Goal: Task Accomplishment & Management: Complete application form

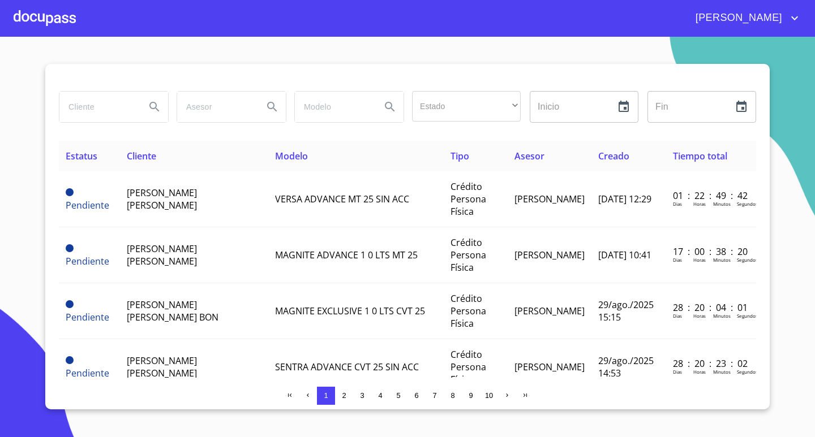
click at [47, 23] on div at bounding box center [45, 18] width 62 height 36
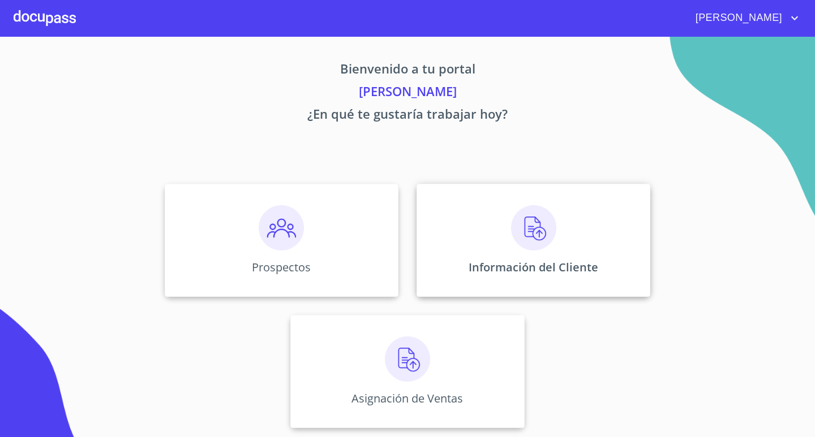
click at [503, 264] on p "Información del Cliente" at bounding box center [533, 267] width 130 height 15
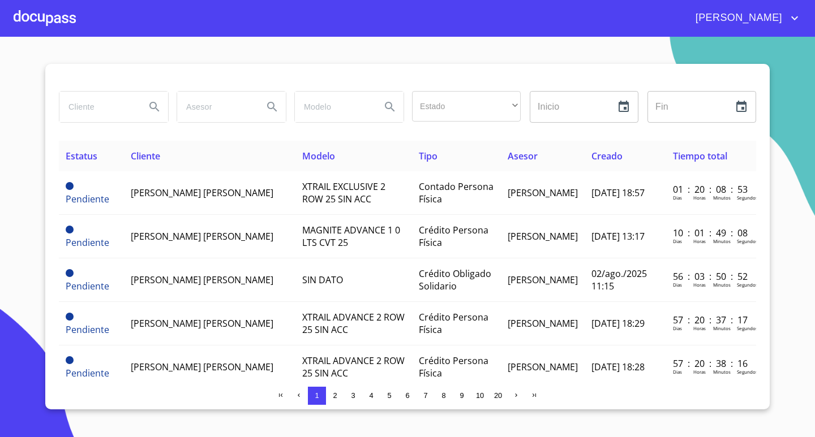
click at [106, 109] on input "search" at bounding box center [97, 107] width 77 height 31
type input "[PERSON_NAME]"
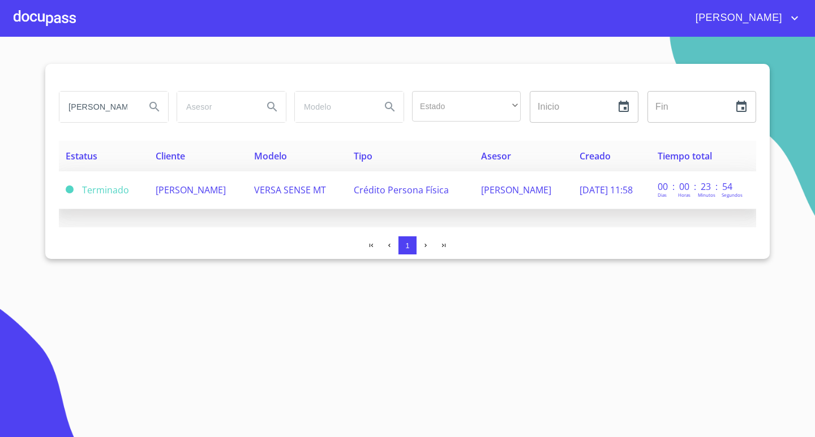
click at [217, 200] on td "[PERSON_NAME]" at bounding box center [198, 190] width 98 height 38
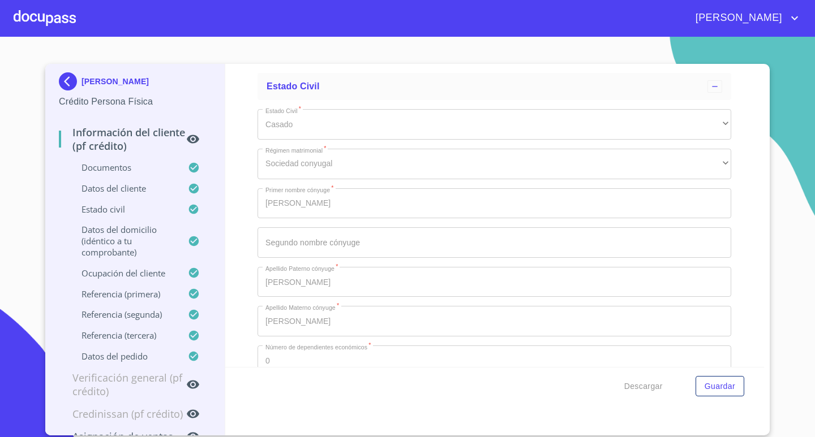
scroll to position [3695, 0]
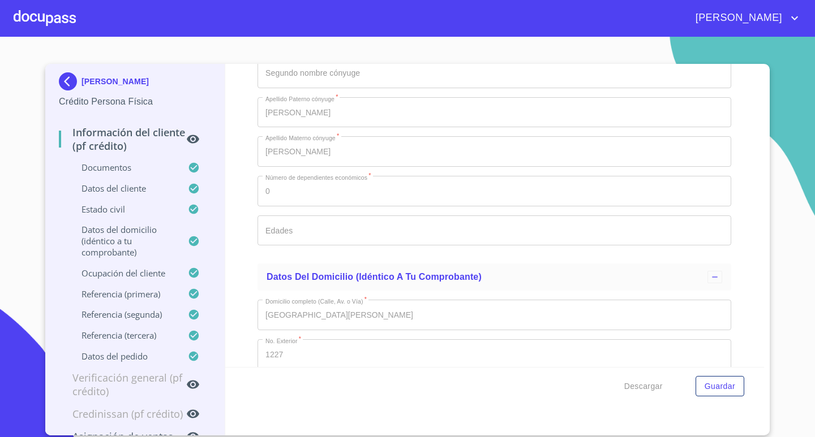
drag, startPoint x: 483, startPoint y: 218, endPoint x: 475, endPoint y: 238, distance: 21.3
click at [483, 220] on div "Estado Civil   * [PERSON_NAME] ​ Régimen matrimonial   * Sociedad conyugal ​ Pr…" at bounding box center [493, 92] width 473 height 324
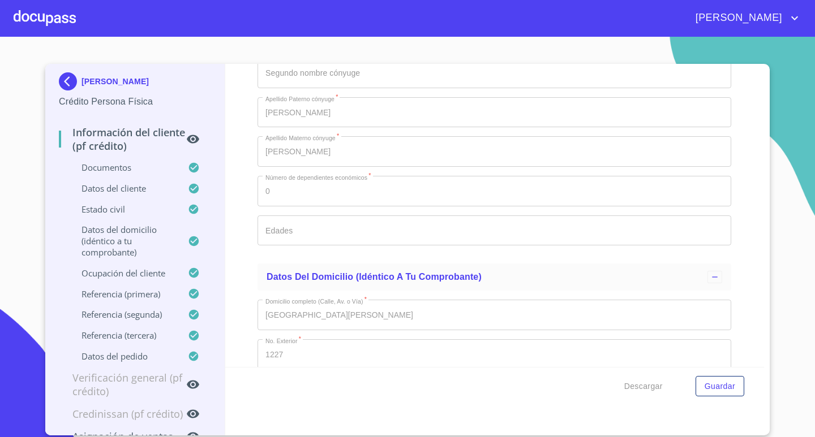
click at [43, 18] on div at bounding box center [45, 18] width 62 height 36
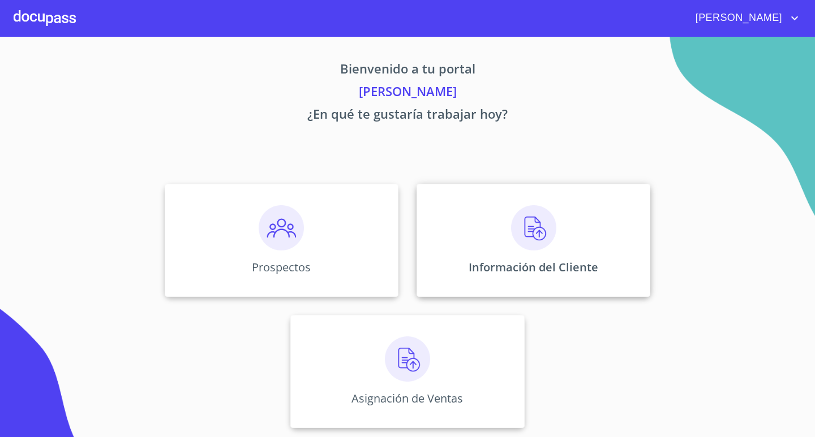
click at [489, 236] on div "Información del Cliente" at bounding box center [533, 240] width 234 height 113
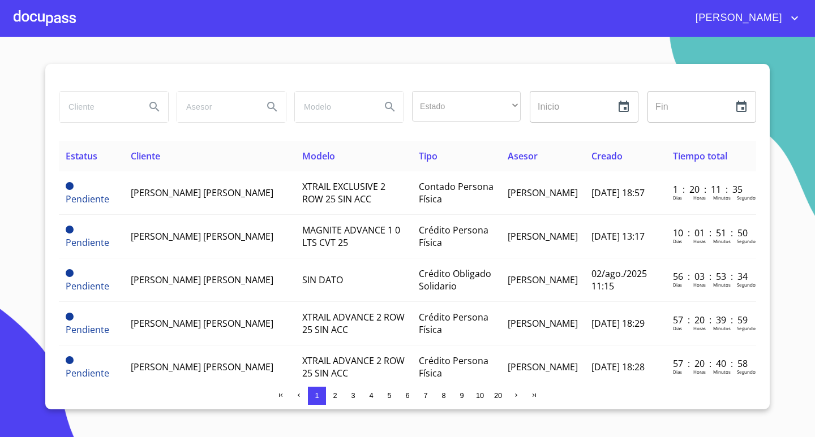
click at [95, 108] on input "search" at bounding box center [97, 107] width 77 height 31
type input "[PERSON_NAME]"
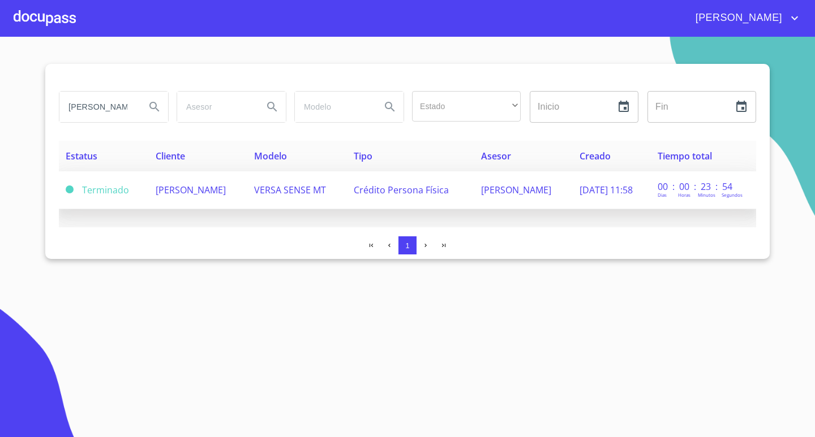
click at [160, 188] on span "[PERSON_NAME]" at bounding box center [191, 190] width 70 height 12
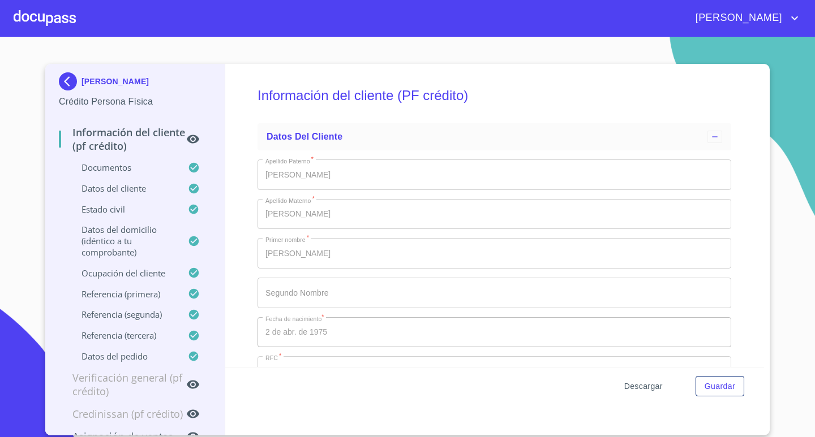
click at [651, 387] on span "Descargar" at bounding box center [643, 387] width 38 height 14
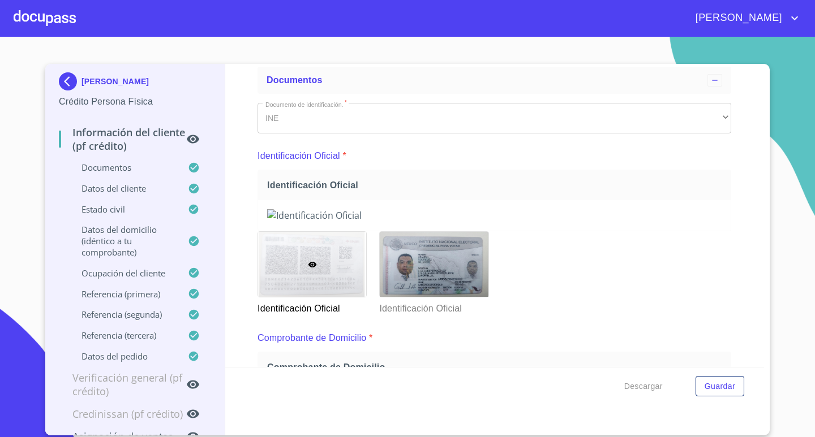
scroll to position [113, 0]
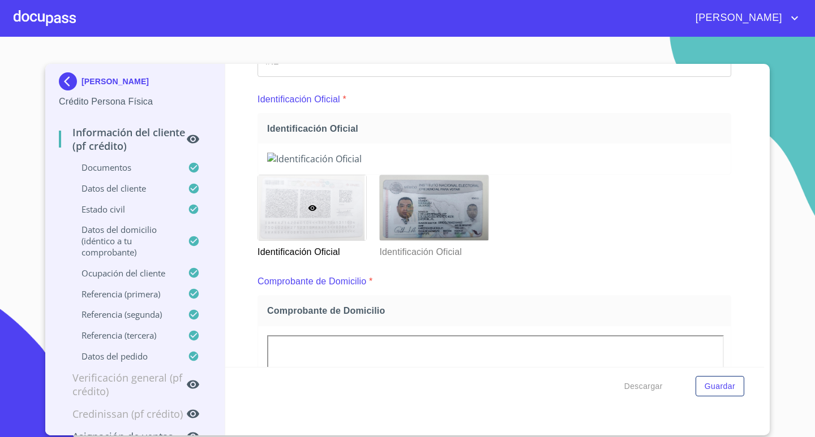
click at [691, 130] on span "Identificación Oficial" at bounding box center [496, 129] width 459 height 12
click at [623, 165] on img at bounding box center [494, 159] width 454 height 12
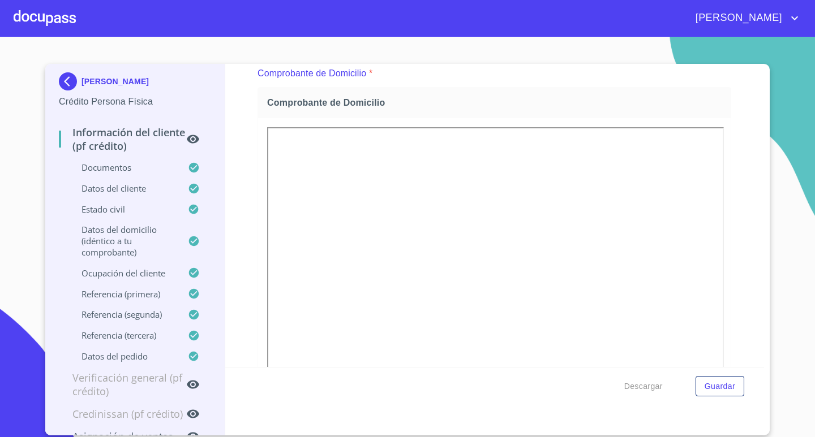
scroll to position [509, 0]
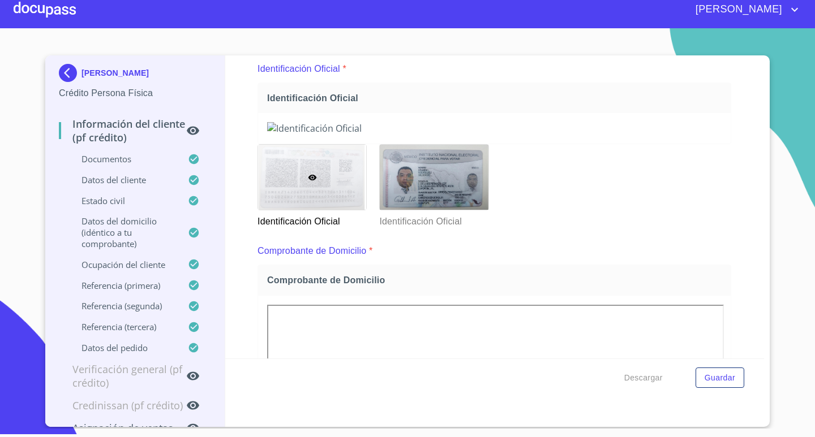
scroll to position [0, 0]
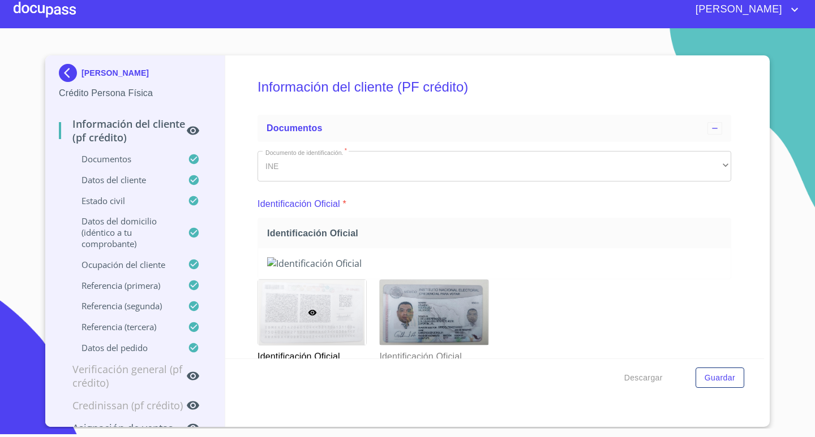
click at [503, 270] on img at bounding box center [494, 263] width 454 height 12
click at [149, 135] on p "Información del cliente (PF crédito)" at bounding box center [122, 130] width 127 height 27
click at [50, 8] on div at bounding box center [45, 10] width 62 height 36
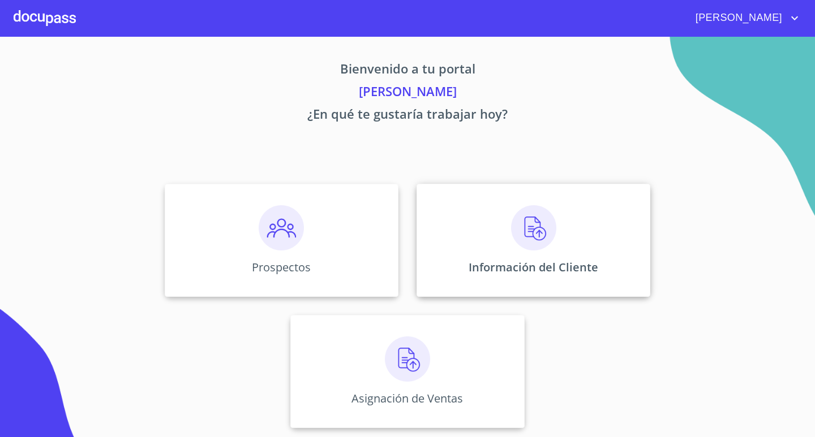
click at [539, 243] on img at bounding box center [533, 227] width 45 height 45
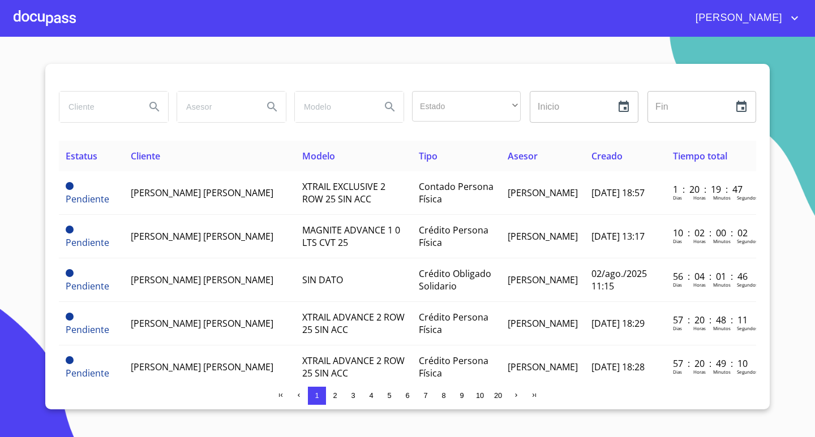
click at [115, 111] on input "search" at bounding box center [97, 107] width 77 height 31
type input "[PERSON_NAME]"
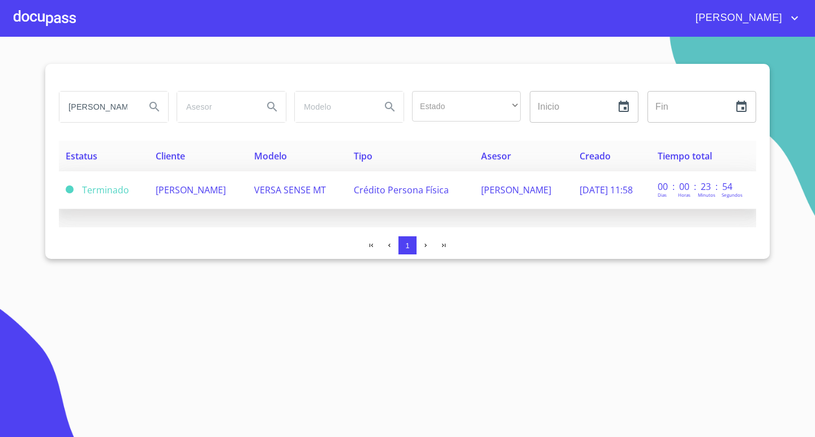
click at [185, 193] on span "[PERSON_NAME]" at bounding box center [191, 190] width 70 height 12
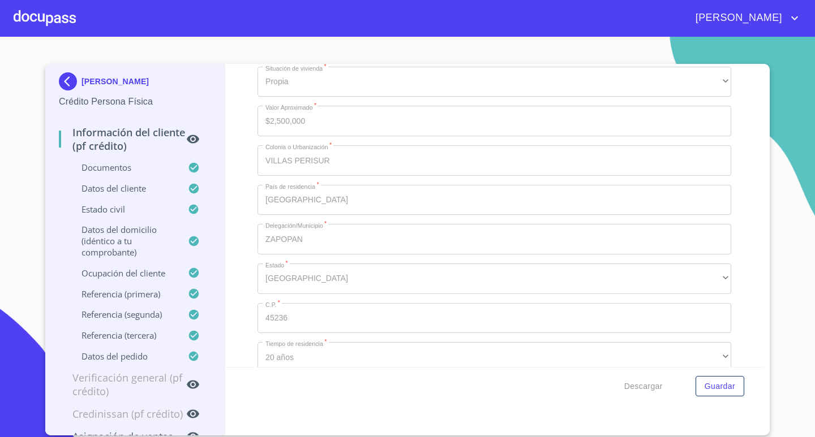
scroll to position [4129, 0]
click at [32, 12] on div at bounding box center [45, 18] width 62 height 36
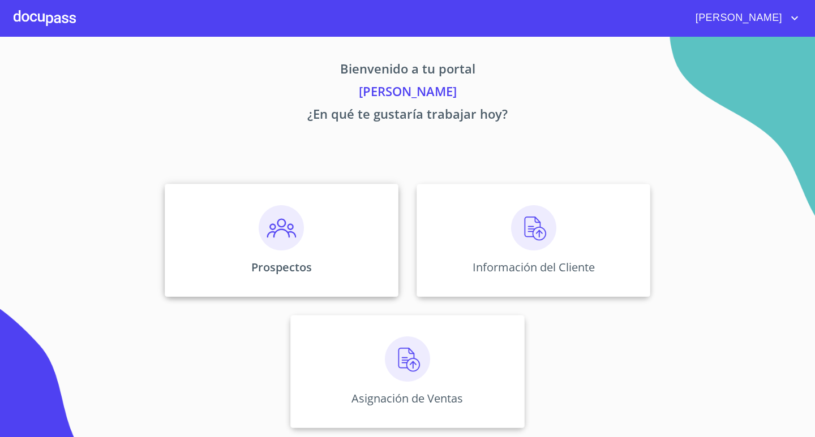
click at [285, 226] on img at bounding box center [281, 227] width 45 height 45
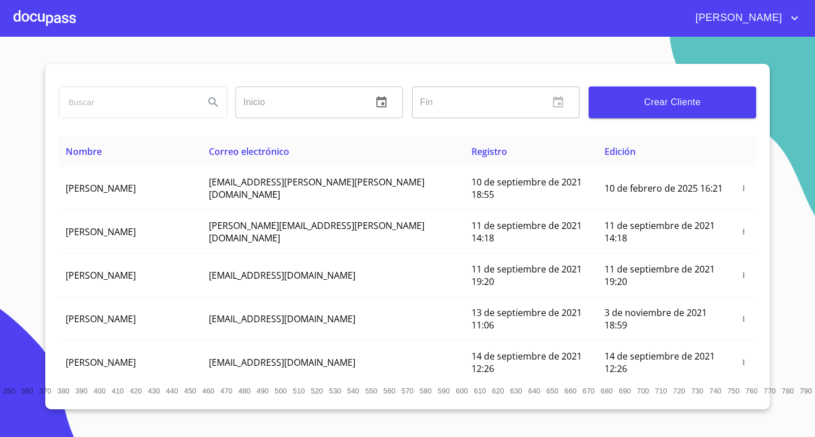
click at [126, 97] on input "search" at bounding box center [127, 102] width 136 height 31
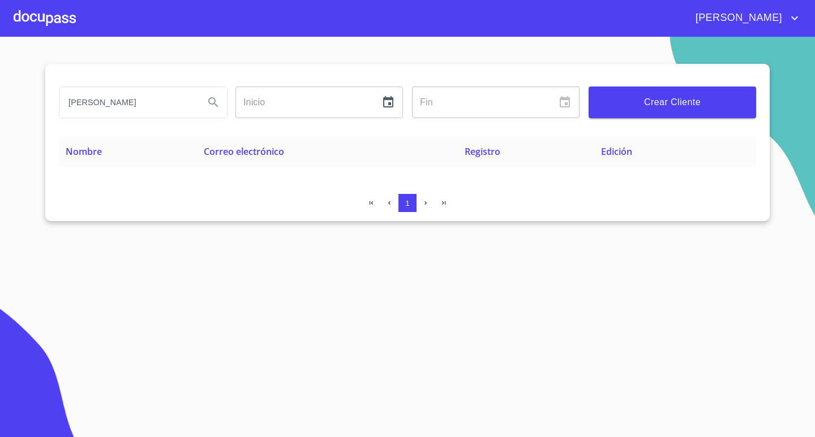
type input "[PERSON_NAME]"
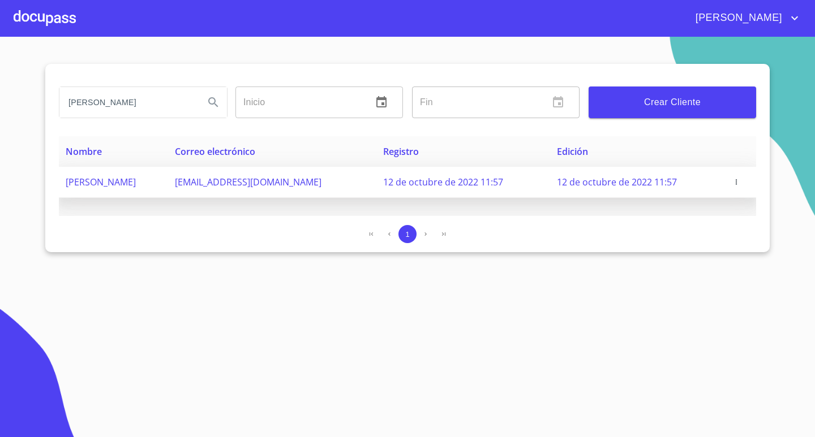
click at [737, 182] on icon "button" at bounding box center [736, 182] width 8 height 8
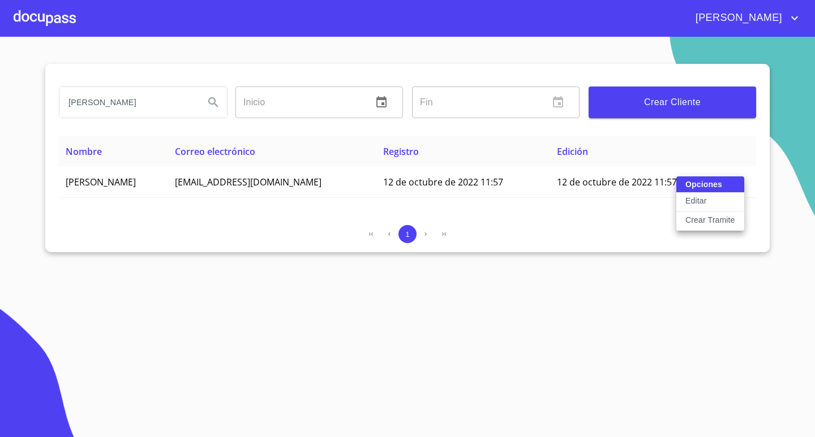
click at [715, 219] on p "Crear Tramite" at bounding box center [710, 219] width 50 height 11
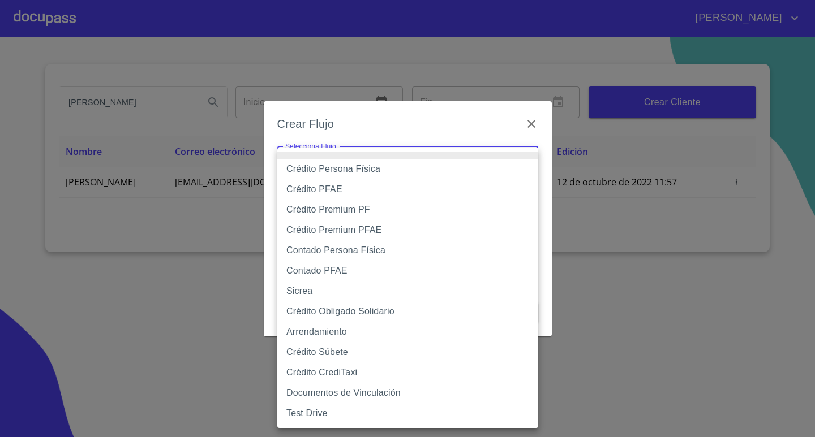
click at [399, 163] on body "[PERSON_NAME] ​ Fin ​ Crear Cliente Nombre Correo electrónico Registro Edición …" at bounding box center [407, 218] width 815 height 437
click at [377, 170] on li "Crédito Persona Física" at bounding box center [407, 169] width 261 height 20
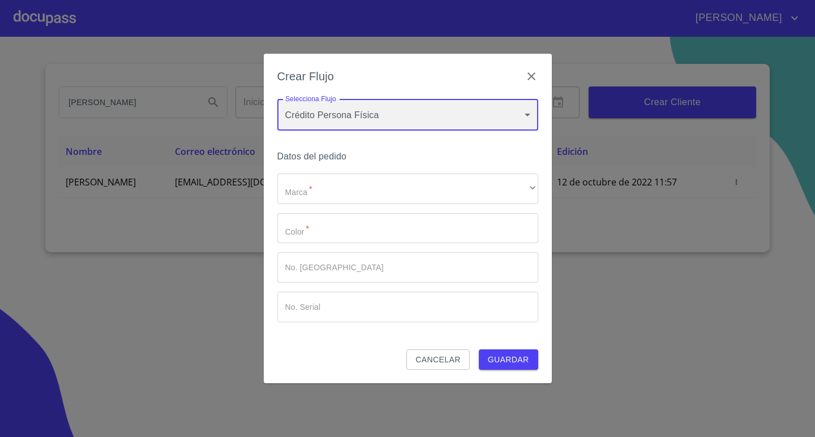
type input "6009fb3c7d1714eb8809aa97"
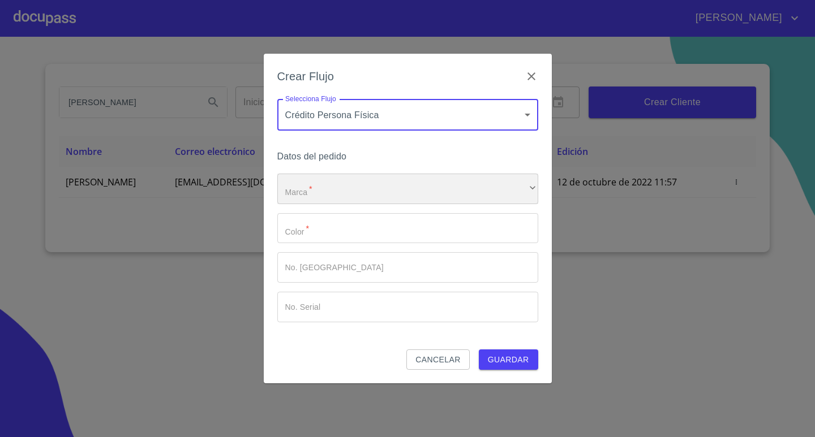
click at [406, 189] on div "​" at bounding box center [407, 189] width 261 height 31
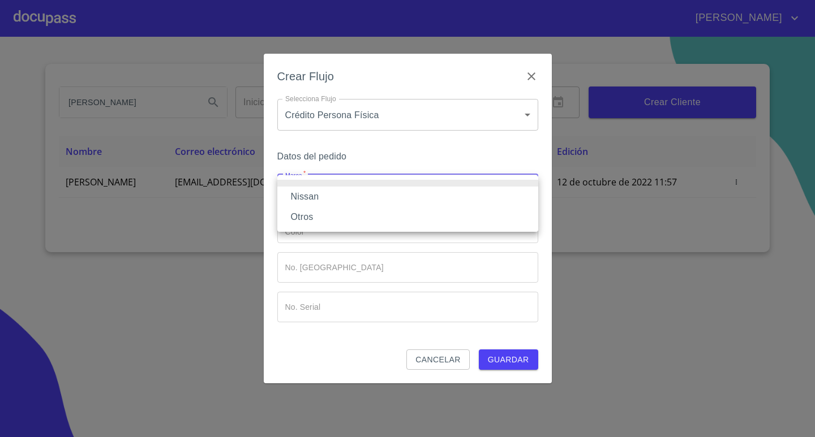
click at [343, 194] on li "Nissan" at bounding box center [407, 197] width 261 height 20
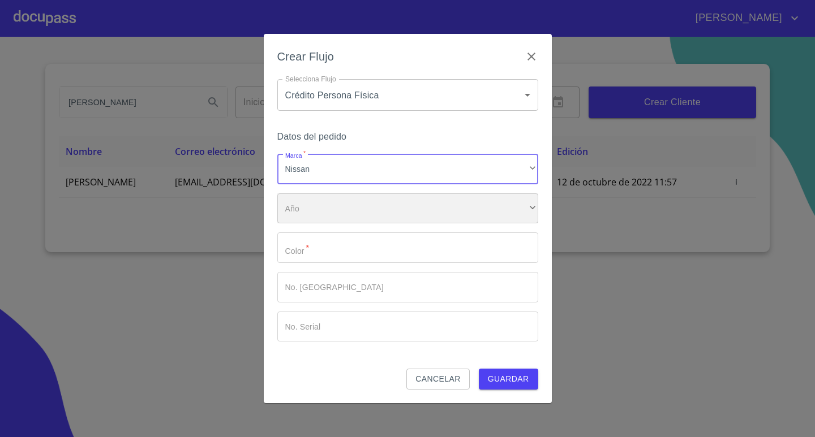
click at [357, 214] on div "​" at bounding box center [407, 208] width 261 height 31
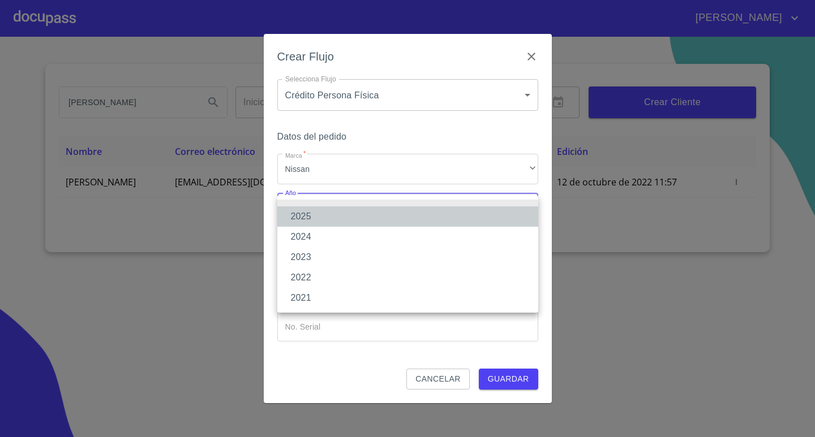
click at [330, 218] on li "2025" at bounding box center [407, 216] width 261 height 20
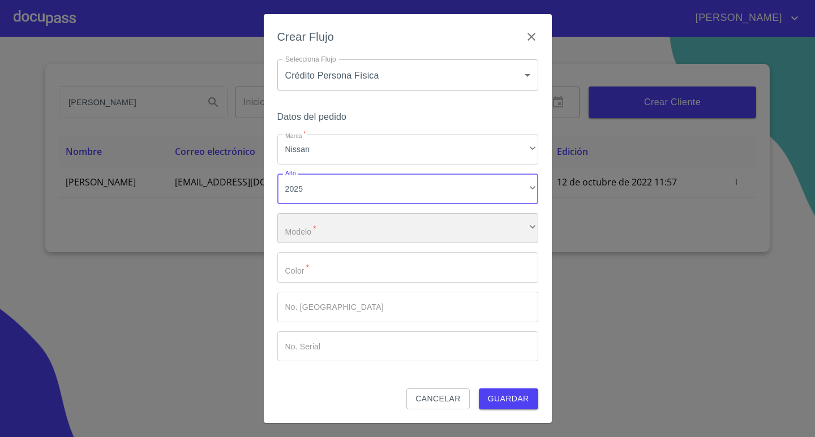
click at [356, 239] on div "​" at bounding box center [407, 228] width 261 height 31
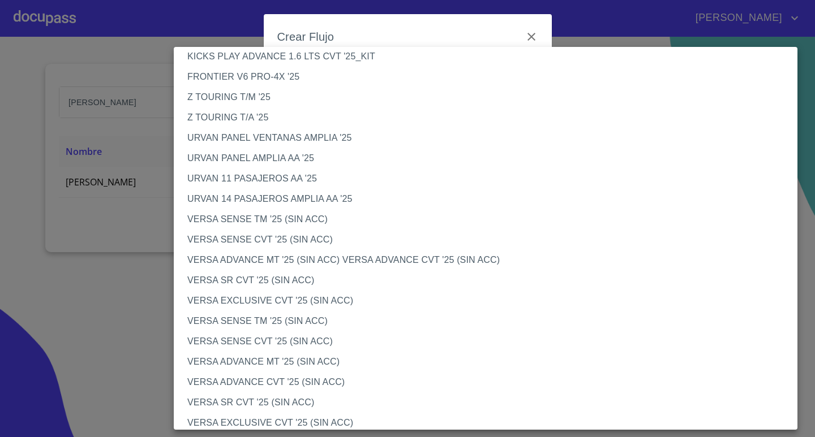
scroll to position [339, 0]
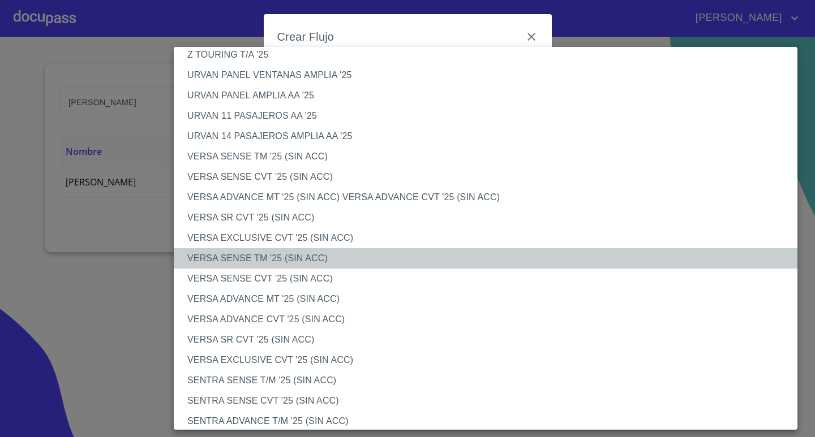
click at [250, 260] on li "VERSA SENSE TM '25 (SIN ACC)" at bounding box center [490, 258] width 632 height 20
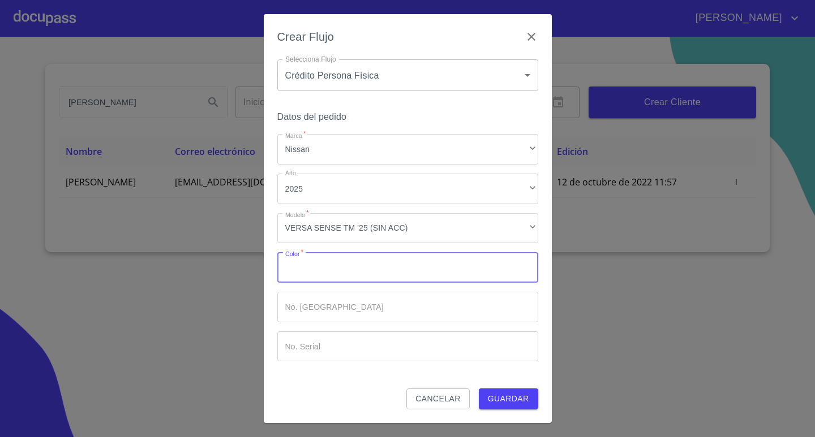
click at [314, 268] on input "Marca   *" at bounding box center [407, 267] width 261 height 31
type input "PLATA"
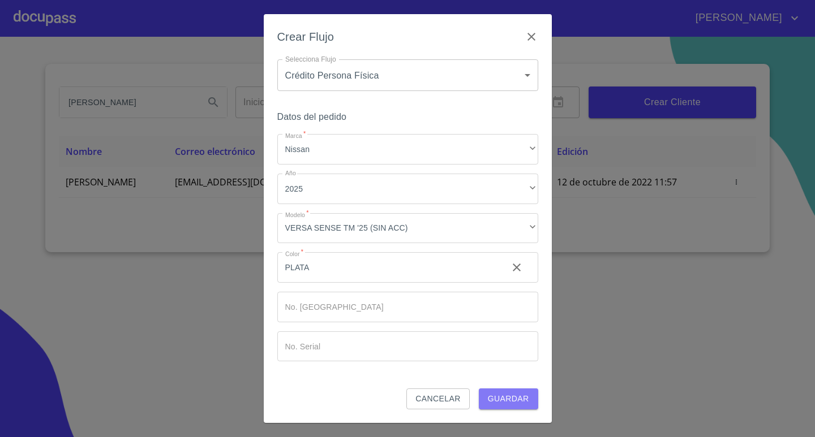
click at [506, 395] on span "Guardar" at bounding box center [508, 399] width 41 height 14
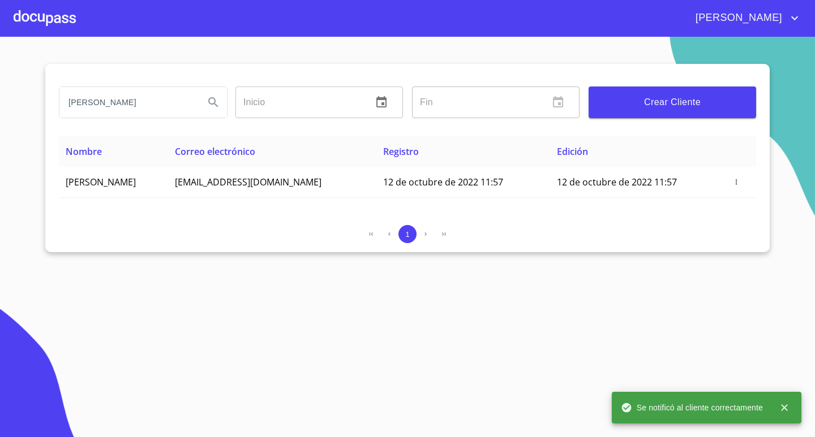
click at [35, 16] on div at bounding box center [45, 18] width 62 height 36
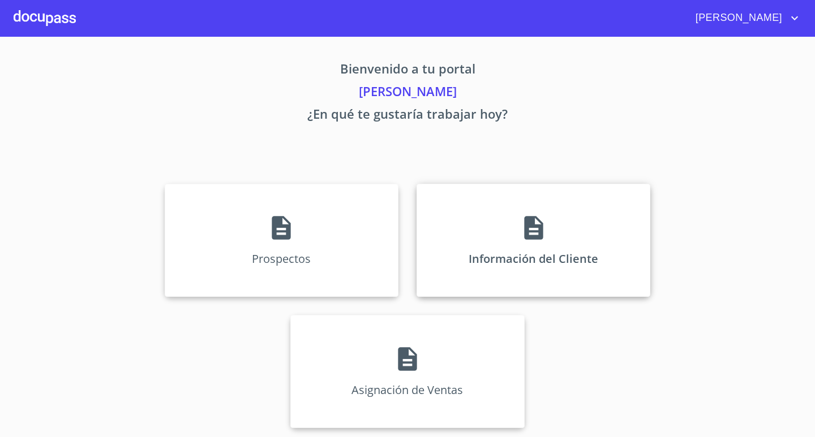
click at [500, 239] on div "Información del Cliente" at bounding box center [533, 240] width 234 height 113
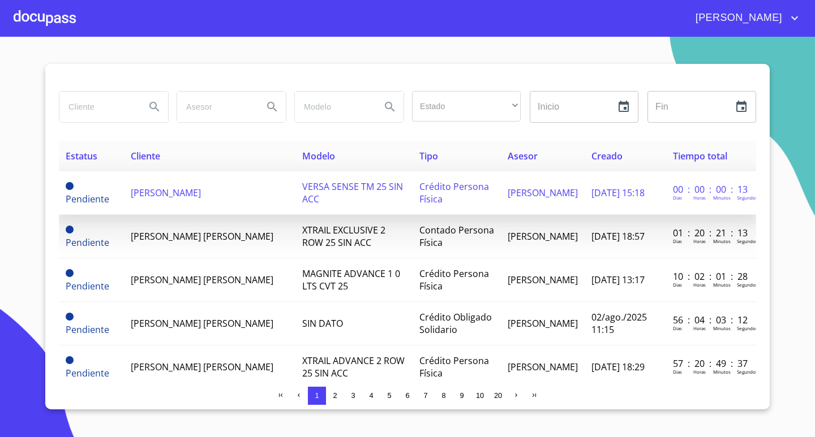
click at [201, 199] on span "[PERSON_NAME]" at bounding box center [166, 193] width 70 height 12
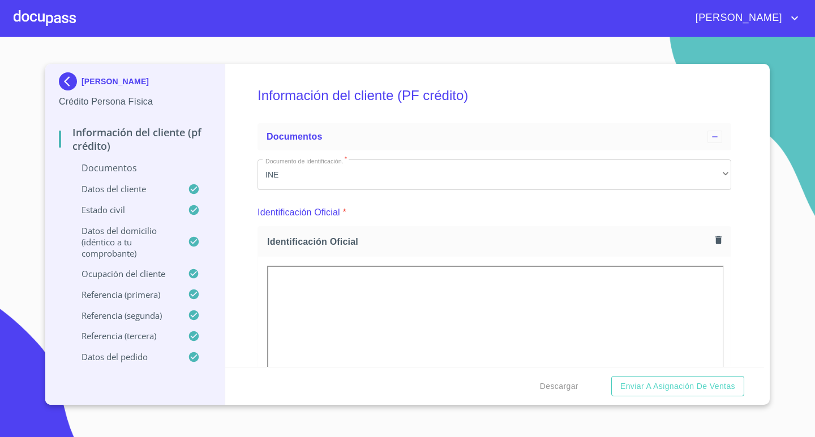
click at [736, 283] on div "Información del cliente (PF crédito) Documentos Documento de identificación.   …" at bounding box center [494, 215] width 539 height 303
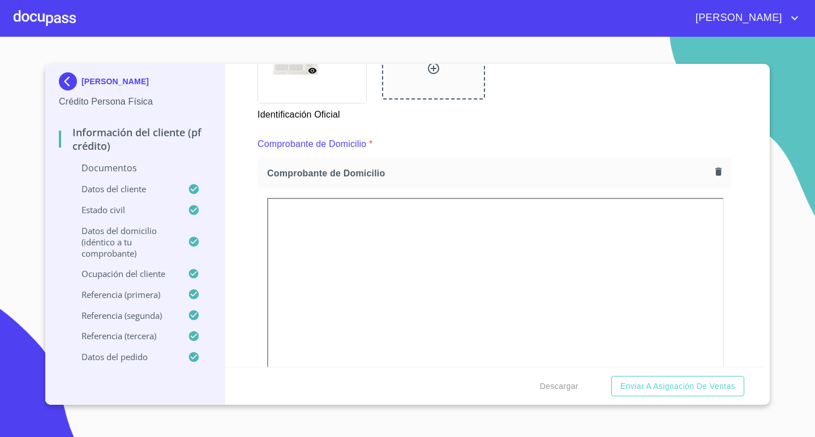
scroll to position [566, 0]
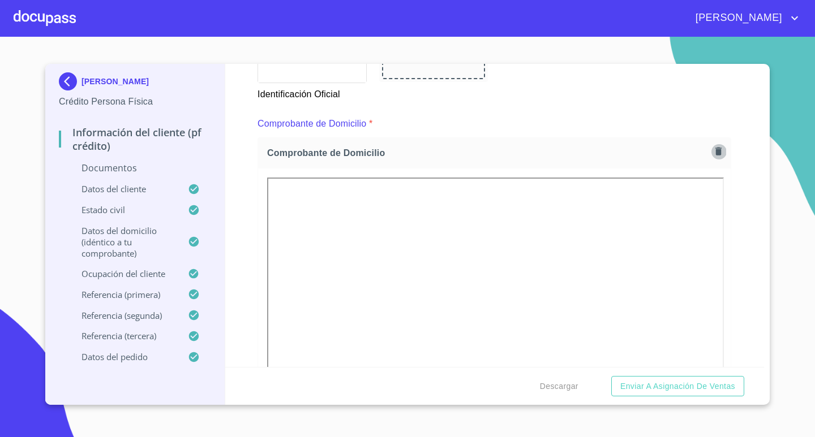
click at [713, 152] on icon "button" at bounding box center [718, 151] width 11 height 11
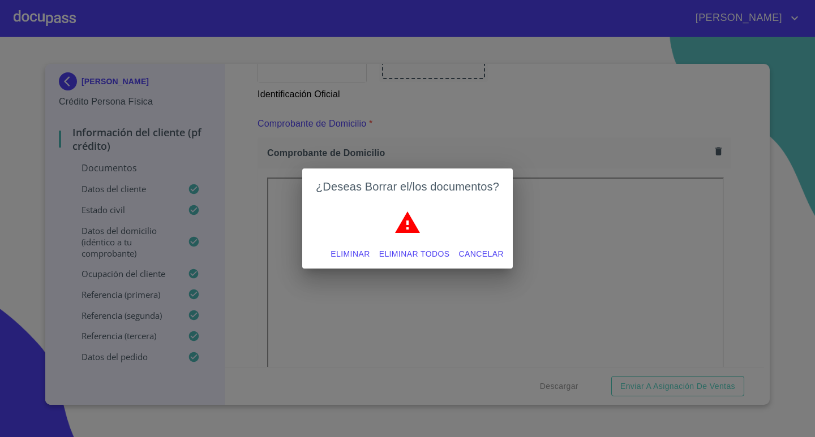
drag, startPoint x: 413, startPoint y: 251, endPoint x: 19, endPoint y: 48, distance: 443.5
click at [413, 251] on span "Eliminar todos" at bounding box center [414, 254] width 71 height 14
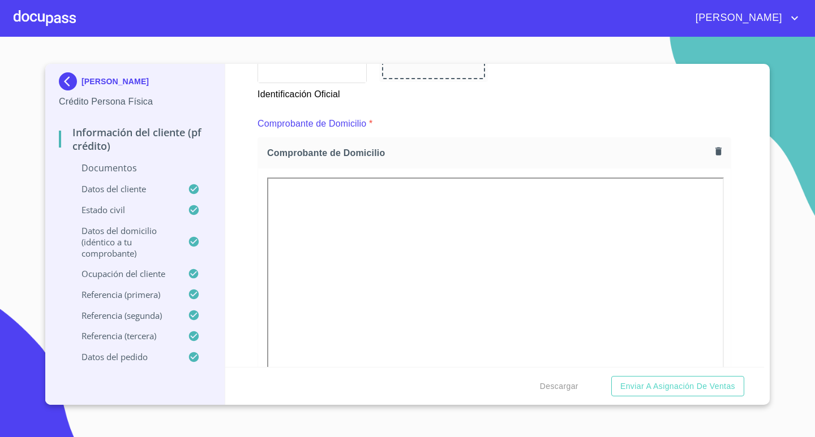
click at [520, 131] on div "Comprobante de Domicilio *" at bounding box center [493, 123] width 473 height 27
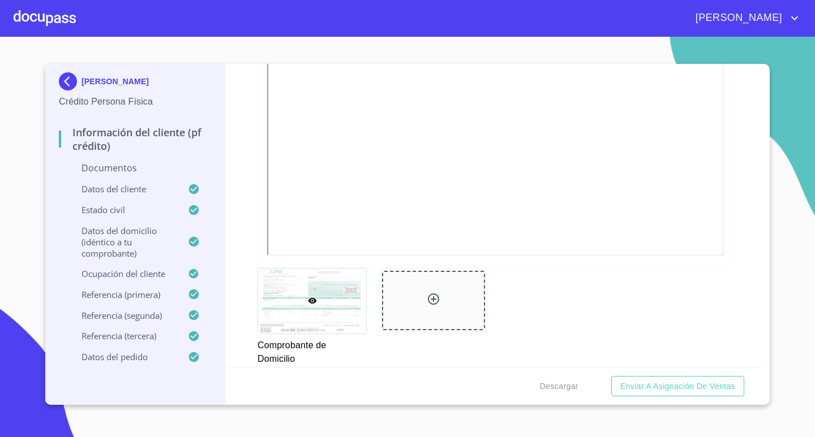
scroll to position [1018, 0]
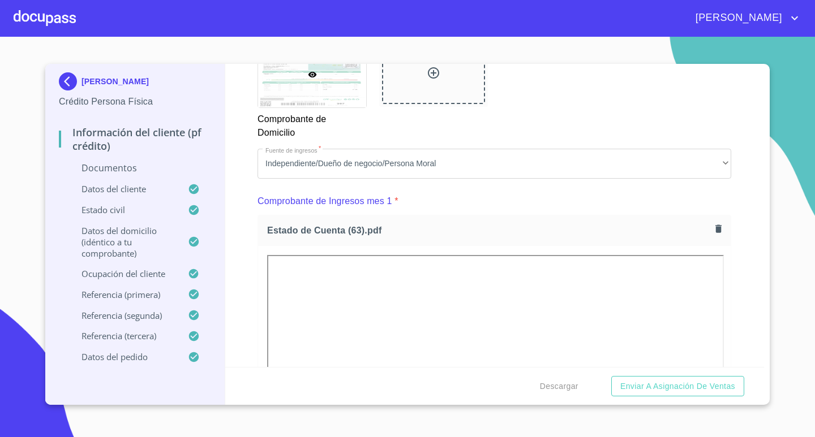
click at [520, 207] on div "Comprobante de Ingresos mes 1 *" at bounding box center [493, 201] width 473 height 27
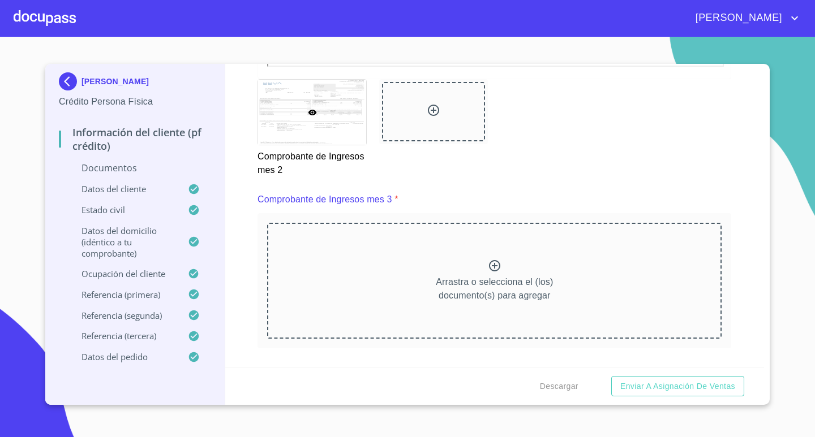
scroll to position [2036, 0]
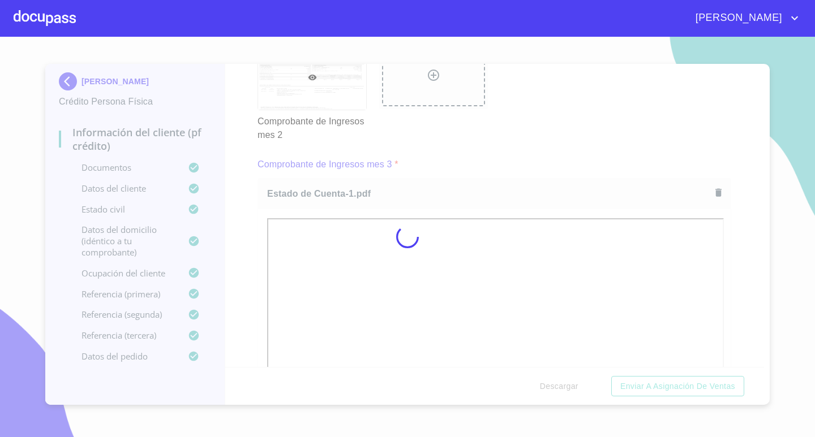
click at [519, 152] on div at bounding box center [407, 237] width 815 height 400
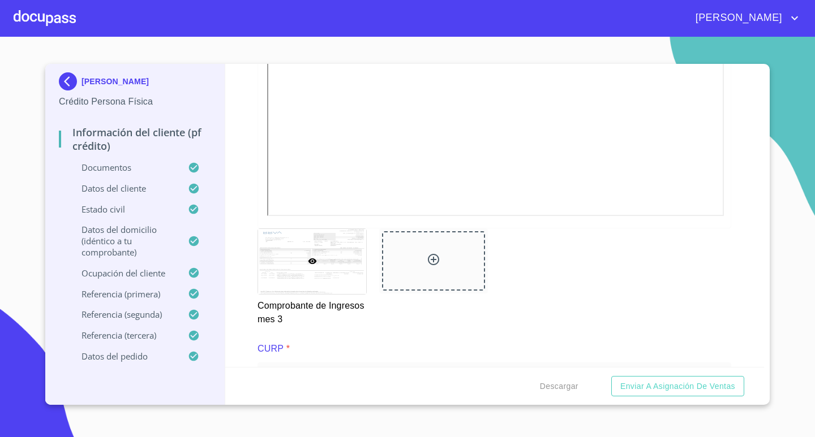
scroll to position [2602, 0]
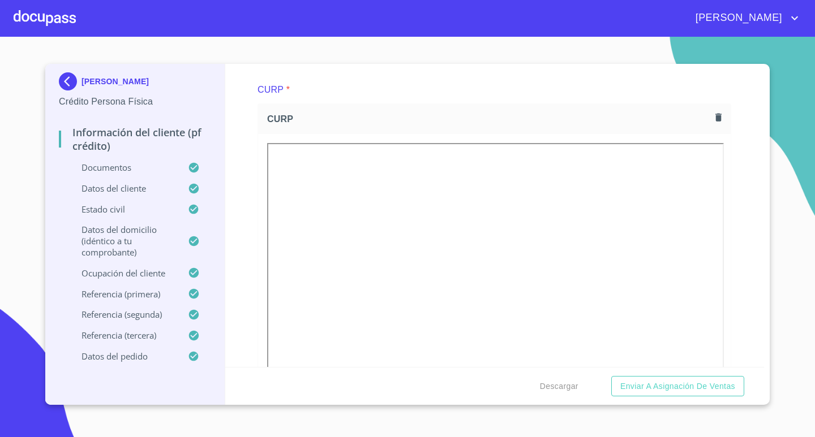
click at [715, 117] on icon "button" at bounding box center [718, 117] width 6 height 8
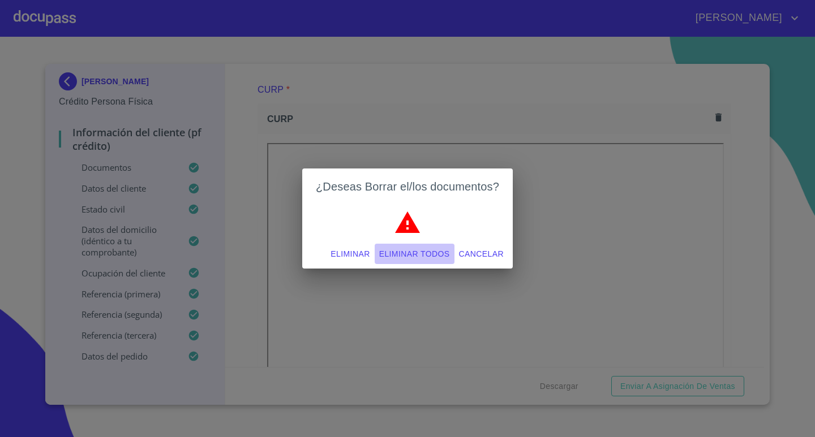
drag, startPoint x: 429, startPoint y: 251, endPoint x: 814, endPoint y: 94, distance: 415.6
click at [428, 251] on span "Eliminar todos" at bounding box center [414, 254] width 71 height 14
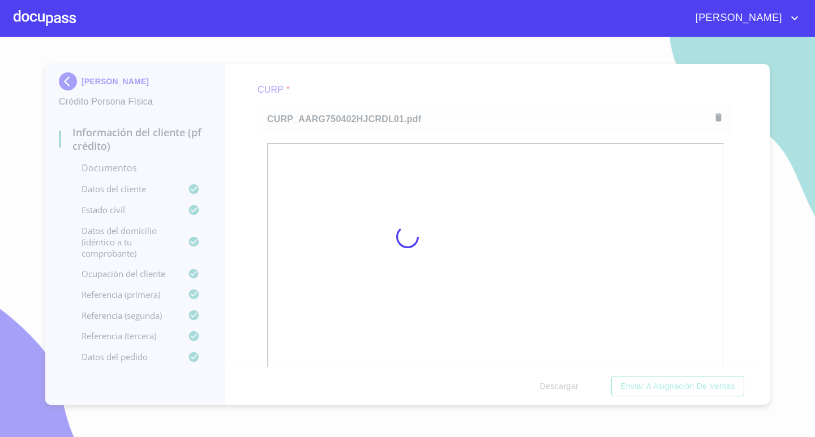
drag, startPoint x: 483, startPoint y: 111, endPoint x: 497, endPoint y: 117, distance: 15.0
click at [483, 111] on div at bounding box center [407, 237] width 815 height 400
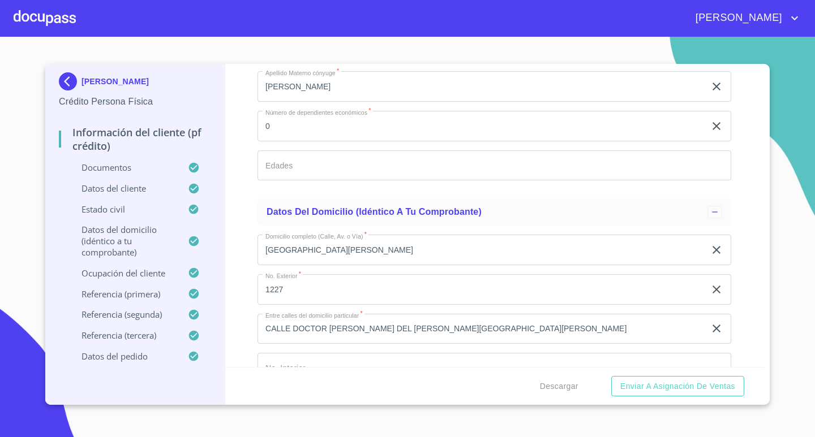
scroll to position [4073, 0]
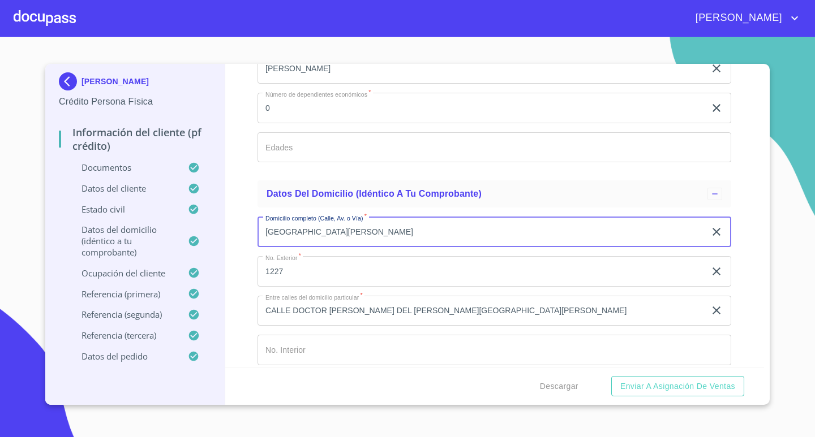
drag, startPoint x: 303, startPoint y: 231, endPoint x: 240, endPoint y: 231, distance: 63.4
click at [243, 231] on div "Información del cliente (PF crédito) Documentos Documento de identificación.   …" at bounding box center [494, 215] width 539 height 303
type input "LA ESPERANZA"
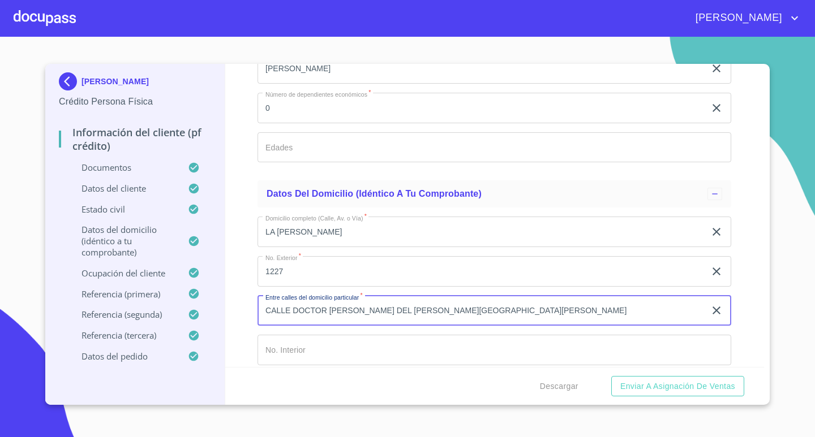
drag, startPoint x: 507, startPoint y: 308, endPoint x: 219, endPoint y: 307, distance: 288.5
click at [221, 307] on div "GILDARDO ARANDA RODRIGUEZ Crédito Persona Física Información del cliente (PF cr…" at bounding box center [404, 234] width 718 height 341
type input "DR MATEO DEL REGIL"
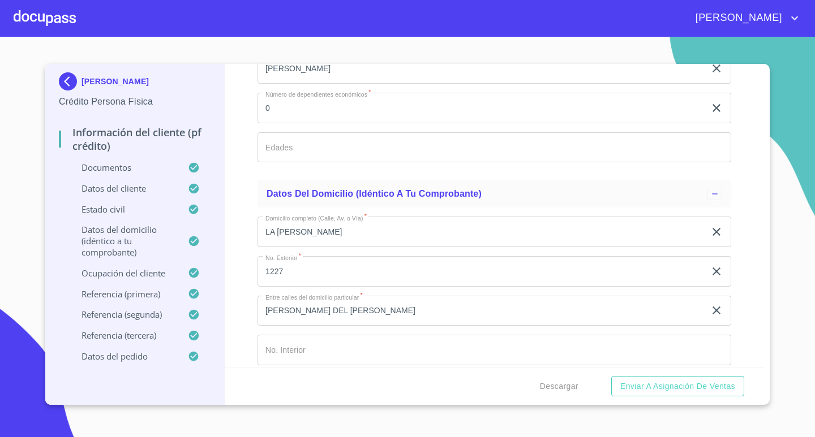
scroll to position [4247, 0]
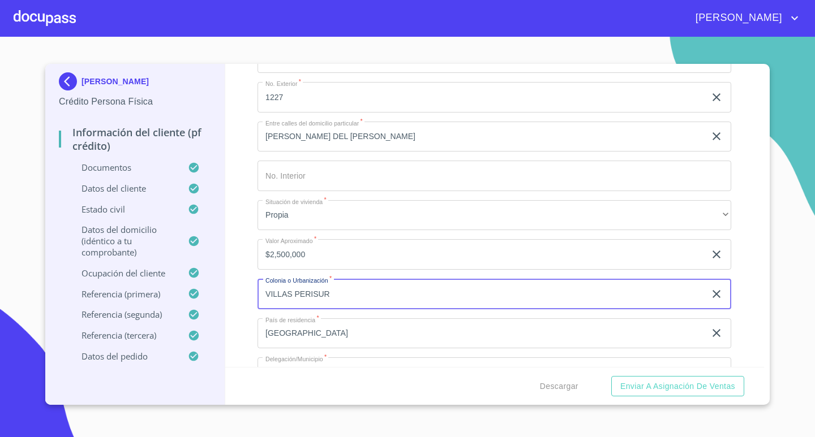
drag, startPoint x: 294, startPoint y: 296, endPoint x: 310, endPoint y: 331, distance: 39.0
click at [295, 296] on input "VILLAS PERISUR" at bounding box center [480, 294] width 447 height 31
click at [298, 298] on input "VILLAS PERISUR" at bounding box center [480, 294] width 447 height 31
click at [290, 292] on input "VILLAS PERISUR" at bounding box center [480, 294] width 447 height 31
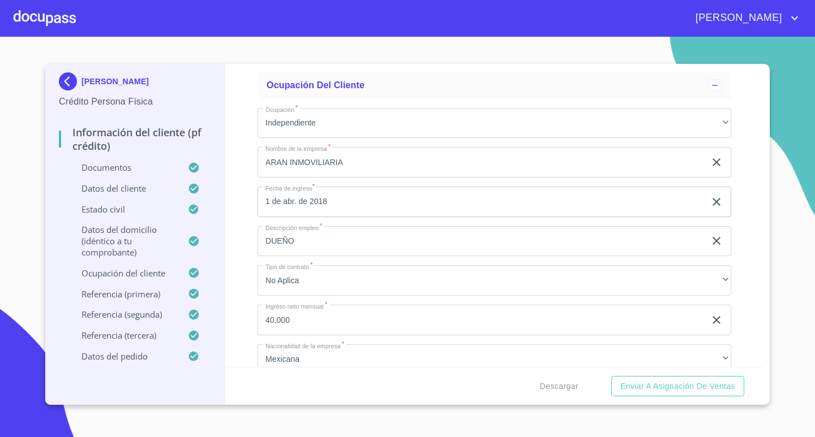
scroll to position [4756, 0]
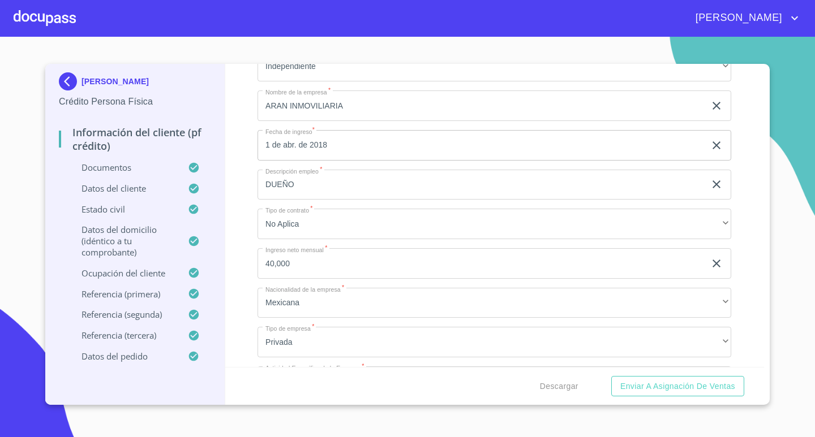
type input "VILLAS DE PERISUR"
click at [349, 263] on input "40,000" at bounding box center [480, 263] width 447 height 31
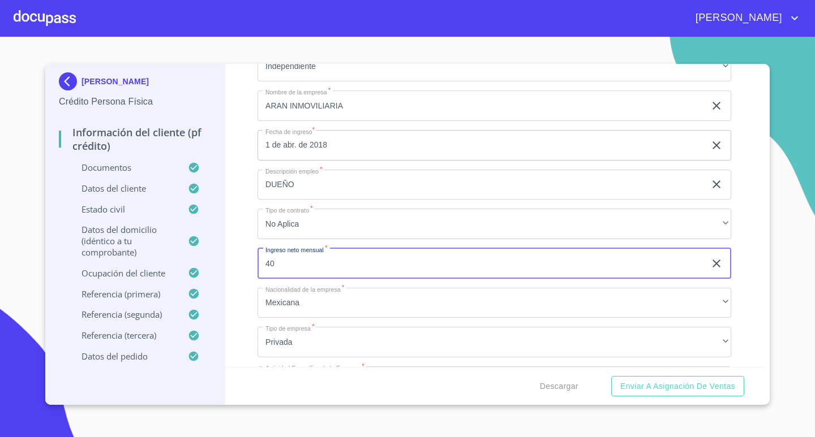
type input "4"
type input "187000"
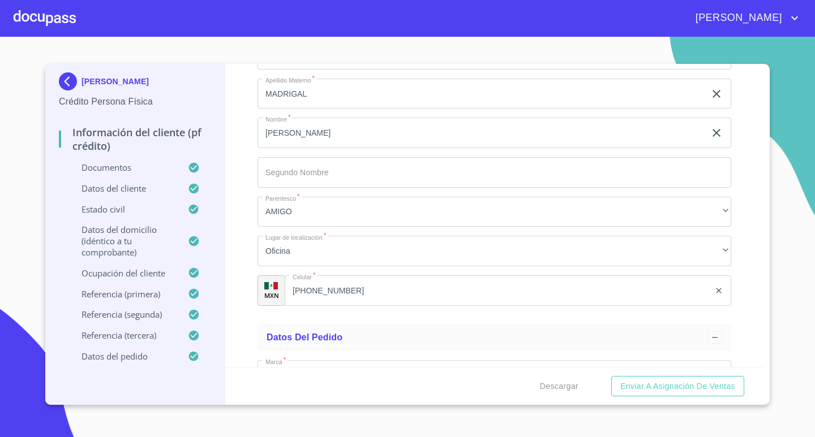
scroll to position [6478, 0]
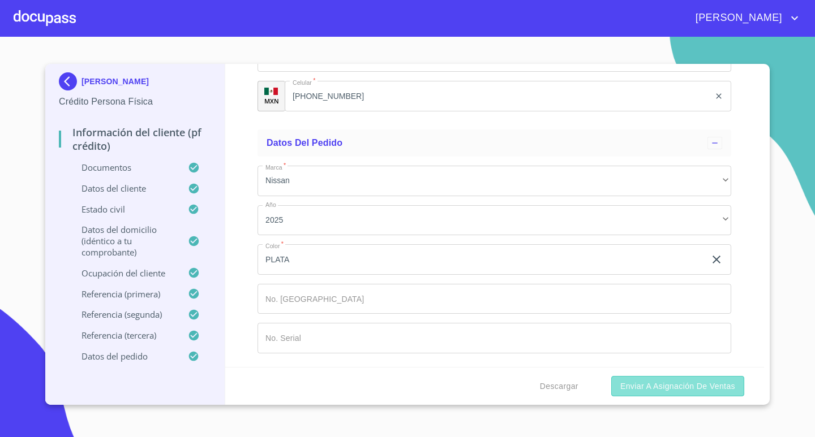
click at [661, 387] on span "Enviar a Asignación de Ventas" at bounding box center [677, 387] width 115 height 14
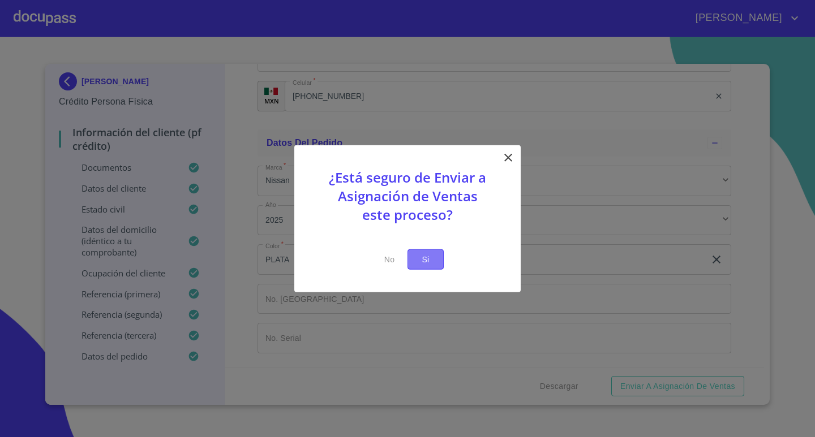
click at [429, 262] on span "Si" at bounding box center [425, 259] width 18 height 14
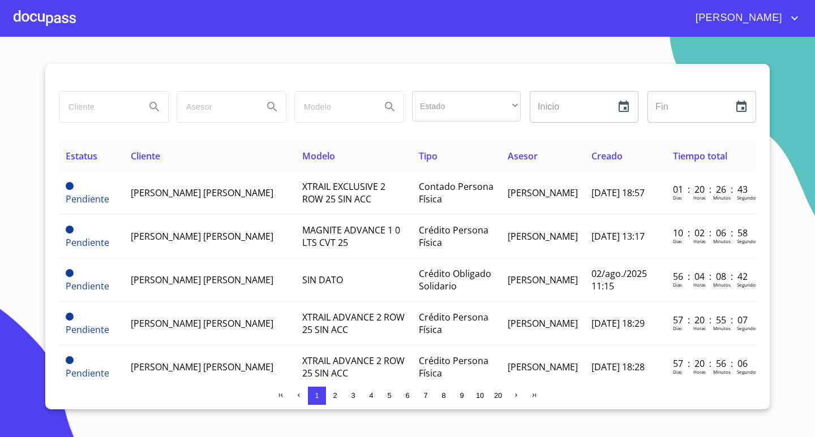
click at [58, 23] on div at bounding box center [45, 18] width 62 height 36
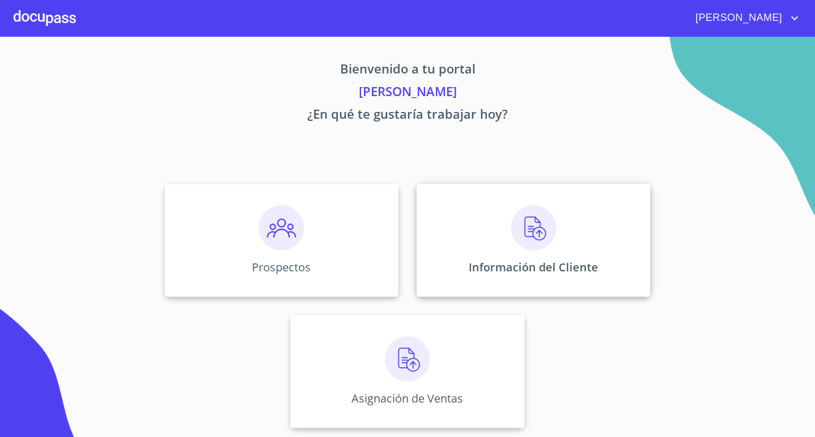
click at [515, 256] on div "Información del Cliente" at bounding box center [533, 240] width 234 height 113
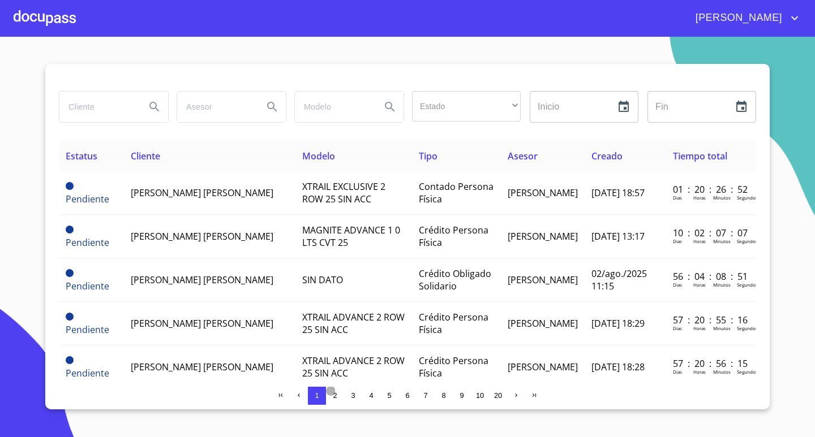
click at [333, 397] on span "2" at bounding box center [335, 395] width 4 height 8
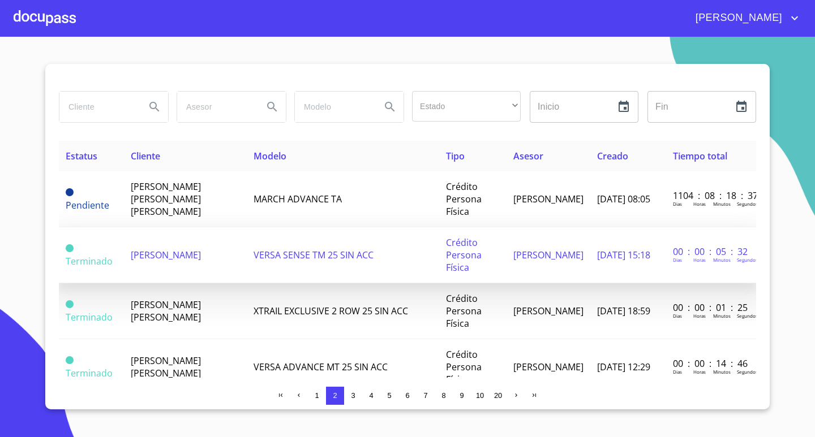
click at [205, 257] on td "[PERSON_NAME]" at bounding box center [185, 255] width 123 height 56
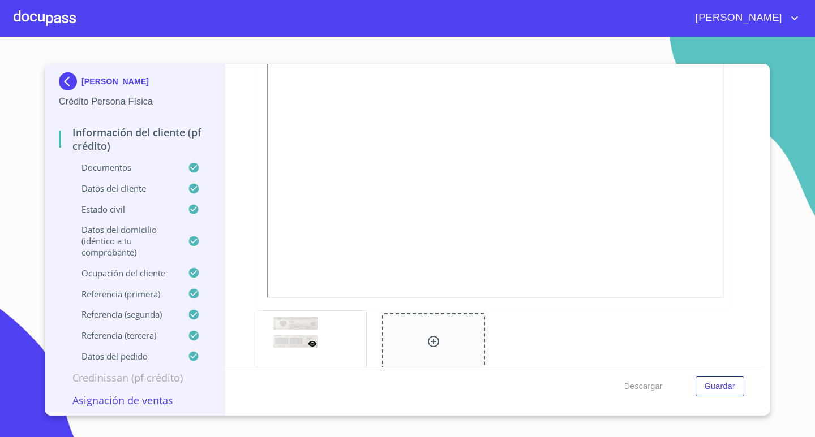
scroll to position [339, 0]
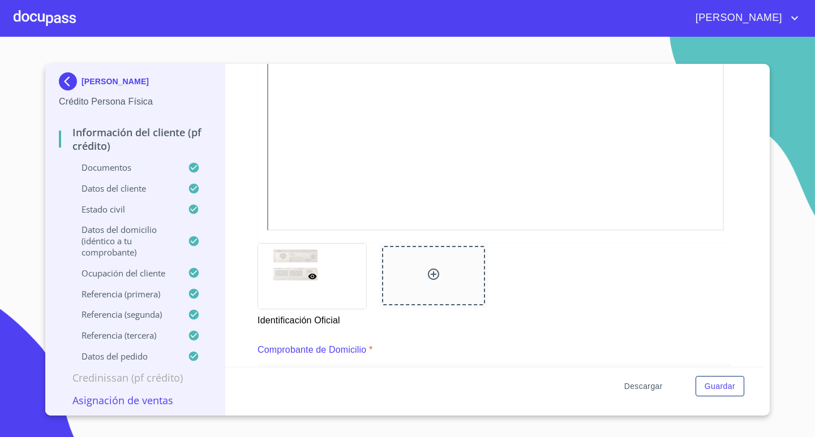
click at [644, 389] on span "Descargar" at bounding box center [643, 387] width 38 height 14
